Goal: Transaction & Acquisition: Purchase product/service

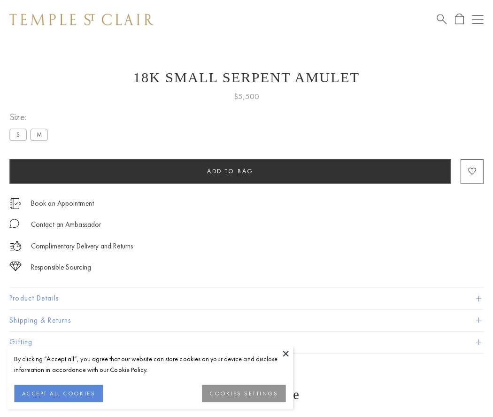
scroll to position [23, 0]
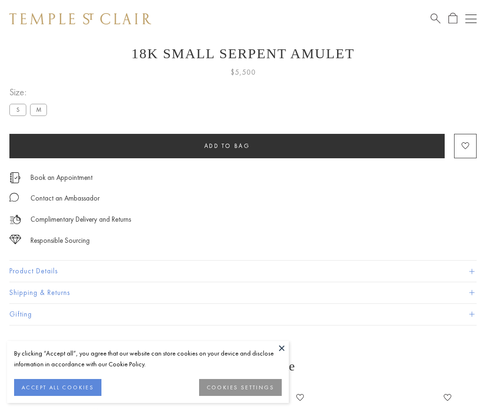
click at [227, 145] on span "Add to bag" at bounding box center [227, 146] width 46 height 8
